Goal: Task Accomplishment & Management: Manage account settings

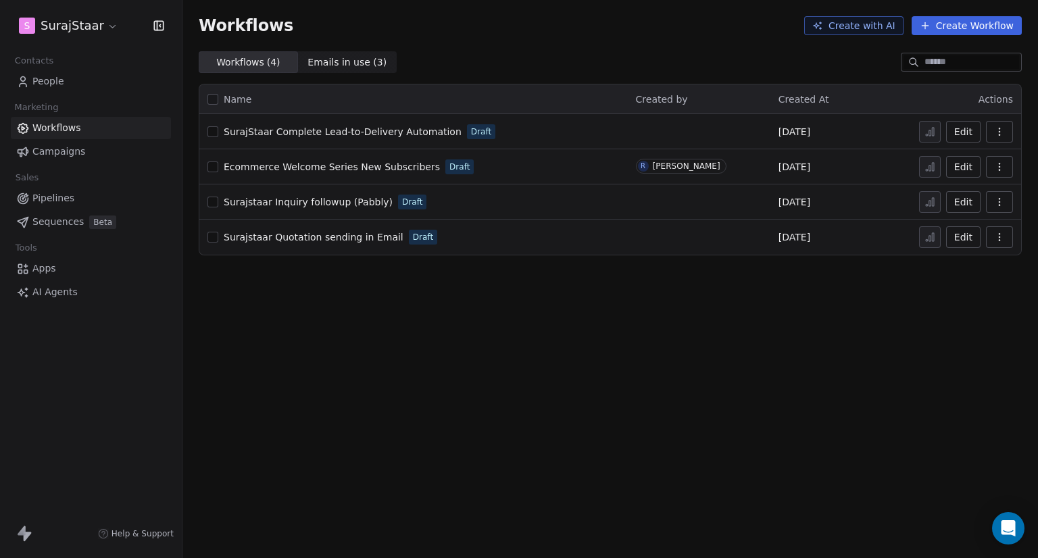
click at [965, 203] on button "Edit" at bounding box center [963, 202] width 34 height 22
click at [116, 85] on link "People" at bounding box center [91, 81] width 160 height 22
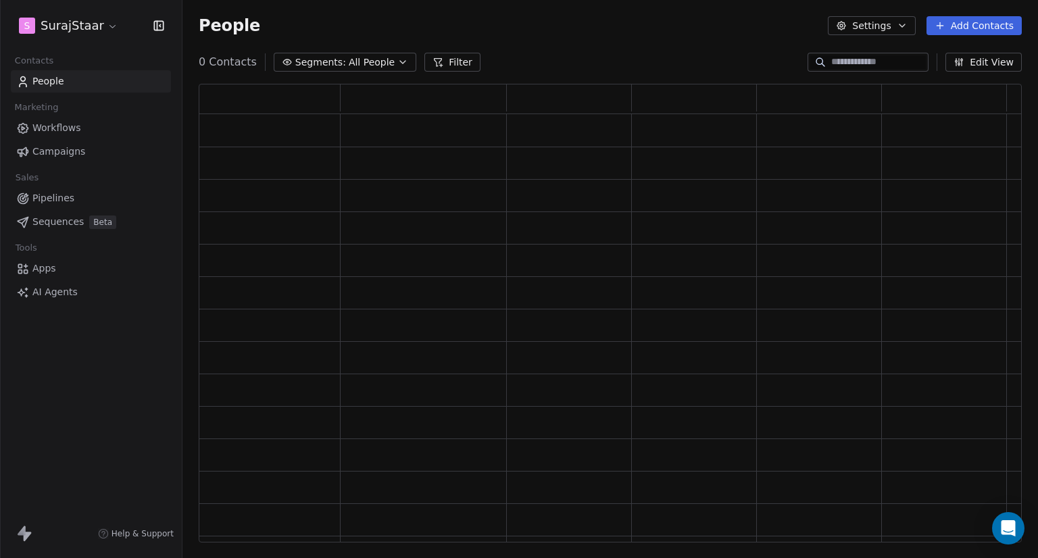
scroll to position [448, 812]
click at [852, 64] on input at bounding box center [878, 62] width 95 height 14
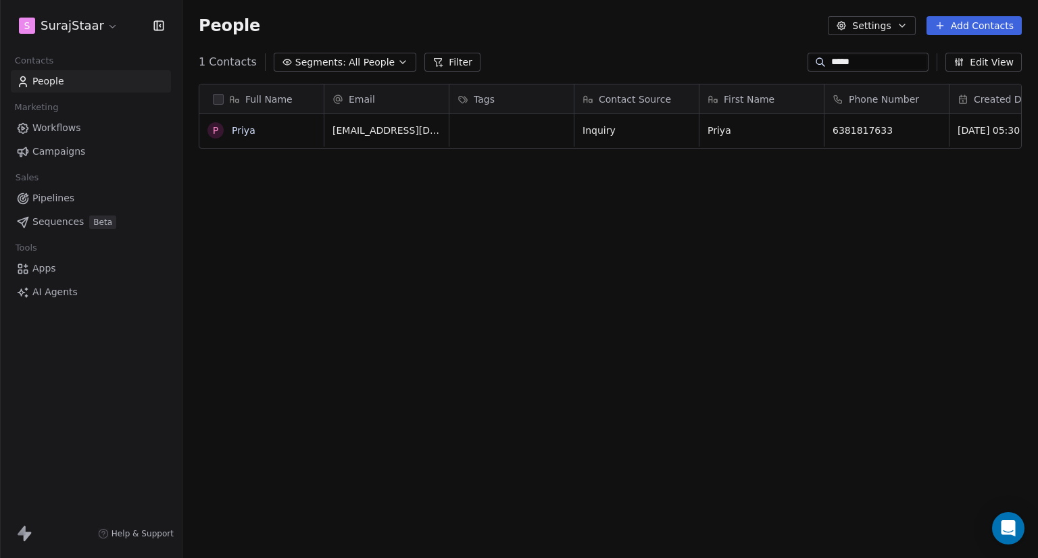
scroll to position [480, 844]
type input "*****"
click at [218, 130] on button "grid" at bounding box center [215, 130] width 11 height 11
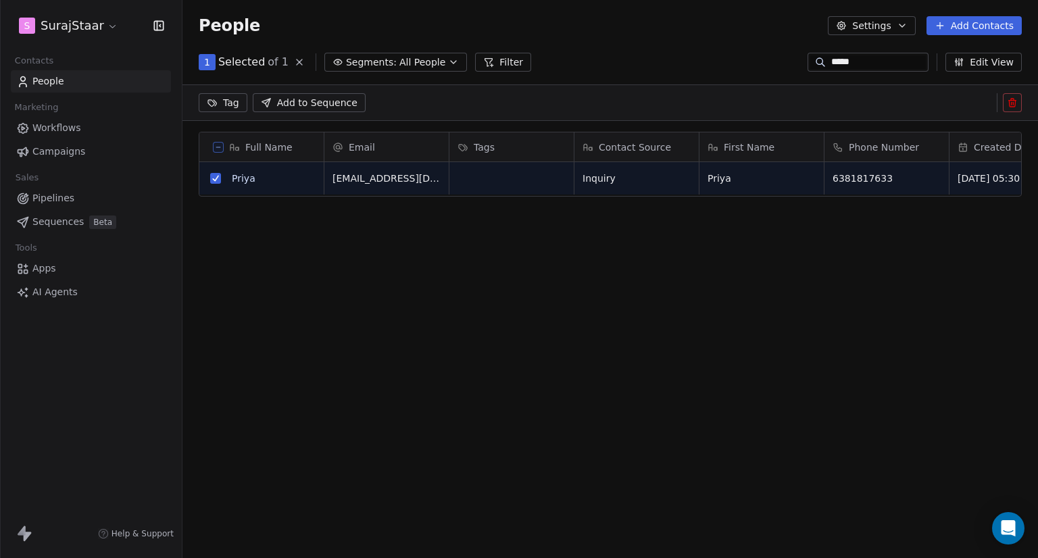
click at [1012, 108] on button at bounding box center [1011, 102] width 19 height 19
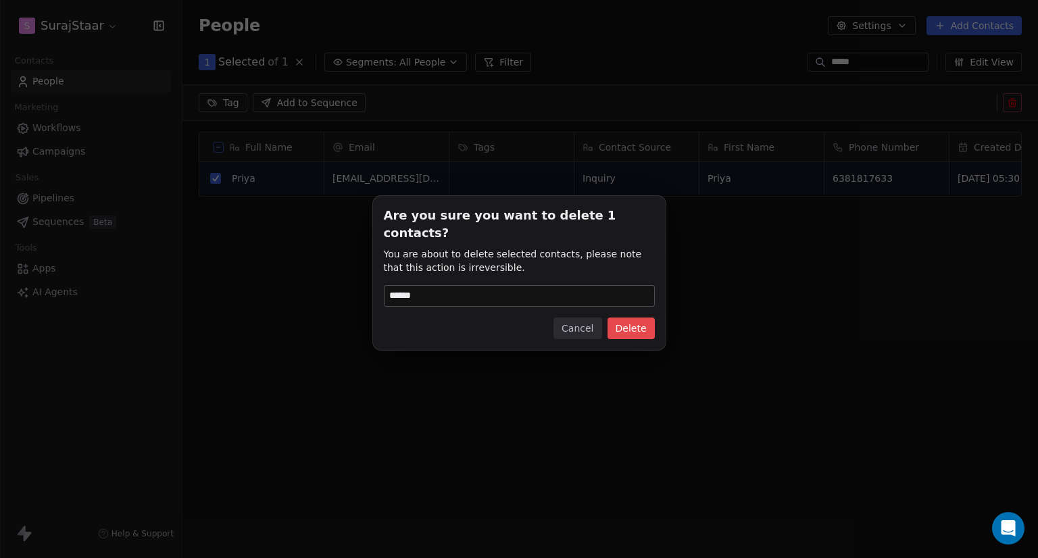
type input "******"
click at [607, 317] on button "Delete" at bounding box center [630, 328] width 47 height 22
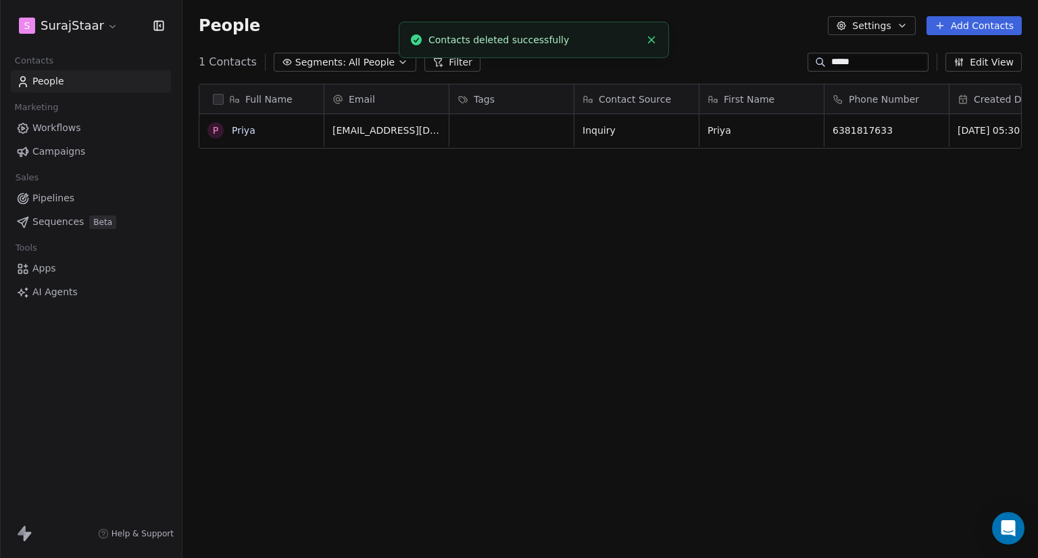
scroll to position [480, 844]
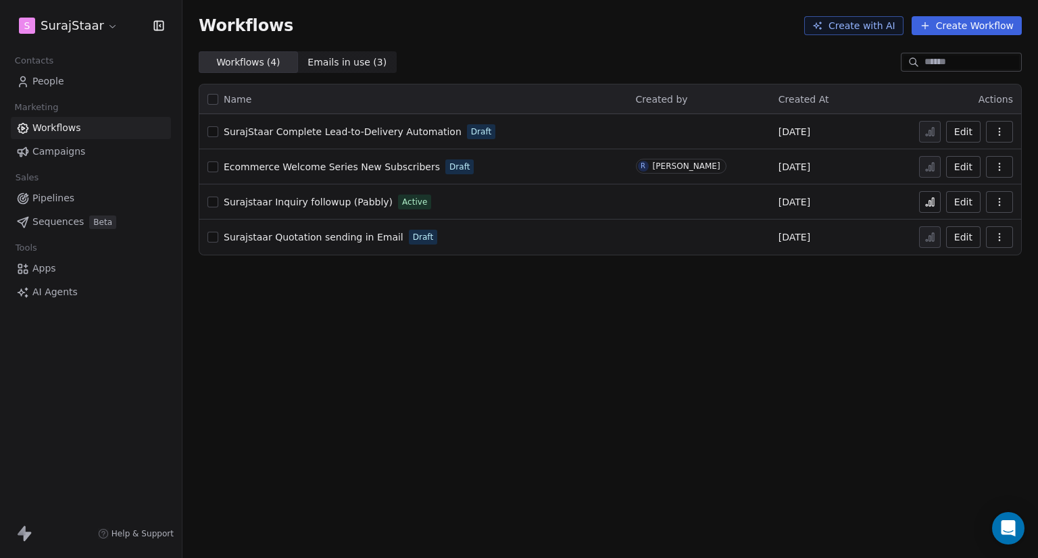
click at [932, 203] on icon at bounding box center [932, 202] width 2 height 8
click at [921, 205] on button at bounding box center [930, 202] width 22 height 22
click at [964, 195] on button "Edit" at bounding box center [963, 202] width 34 height 22
click at [927, 204] on icon at bounding box center [926, 205] width 2 height 2
click at [929, 202] on icon at bounding box center [930, 203] width 2 height 5
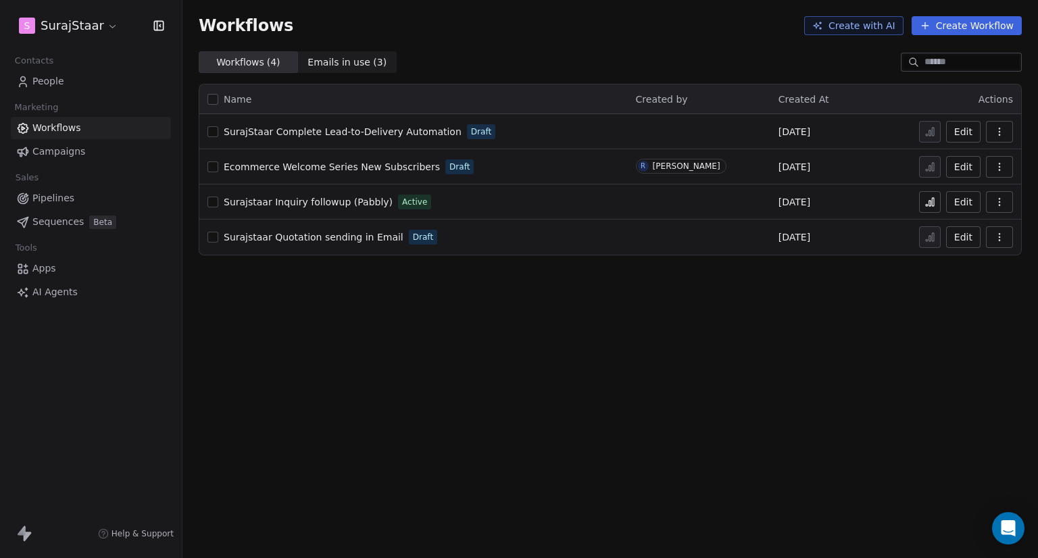
click at [973, 203] on button "Edit" at bounding box center [963, 202] width 34 height 22
